Goal: Find contact information: Find contact information

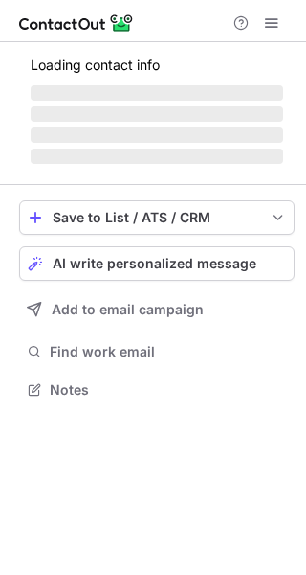
scroll to position [371, 306]
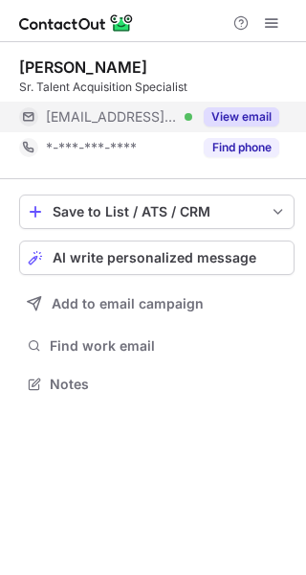
click at [217, 122] on button "View email" at bounding box center [242, 116] width 76 height 19
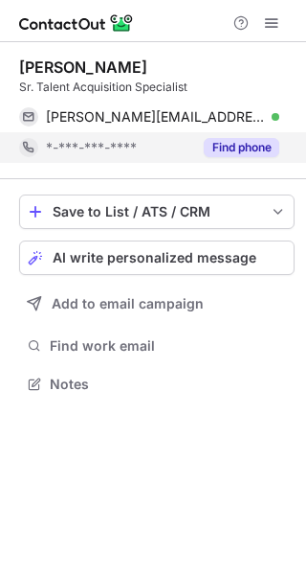
click at [233, 145] on button "Find phone" at bounding box center [242, 147] width 76 height 19
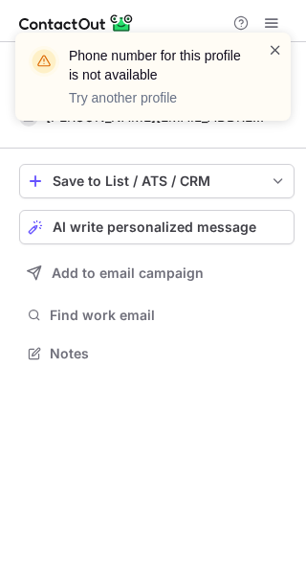
scroll to position [340, 306]
click at [272, 52] on span at bounding box center [275, 49] width 15 height 19
